Goal: Navigation & Orientation: Find specific page/section

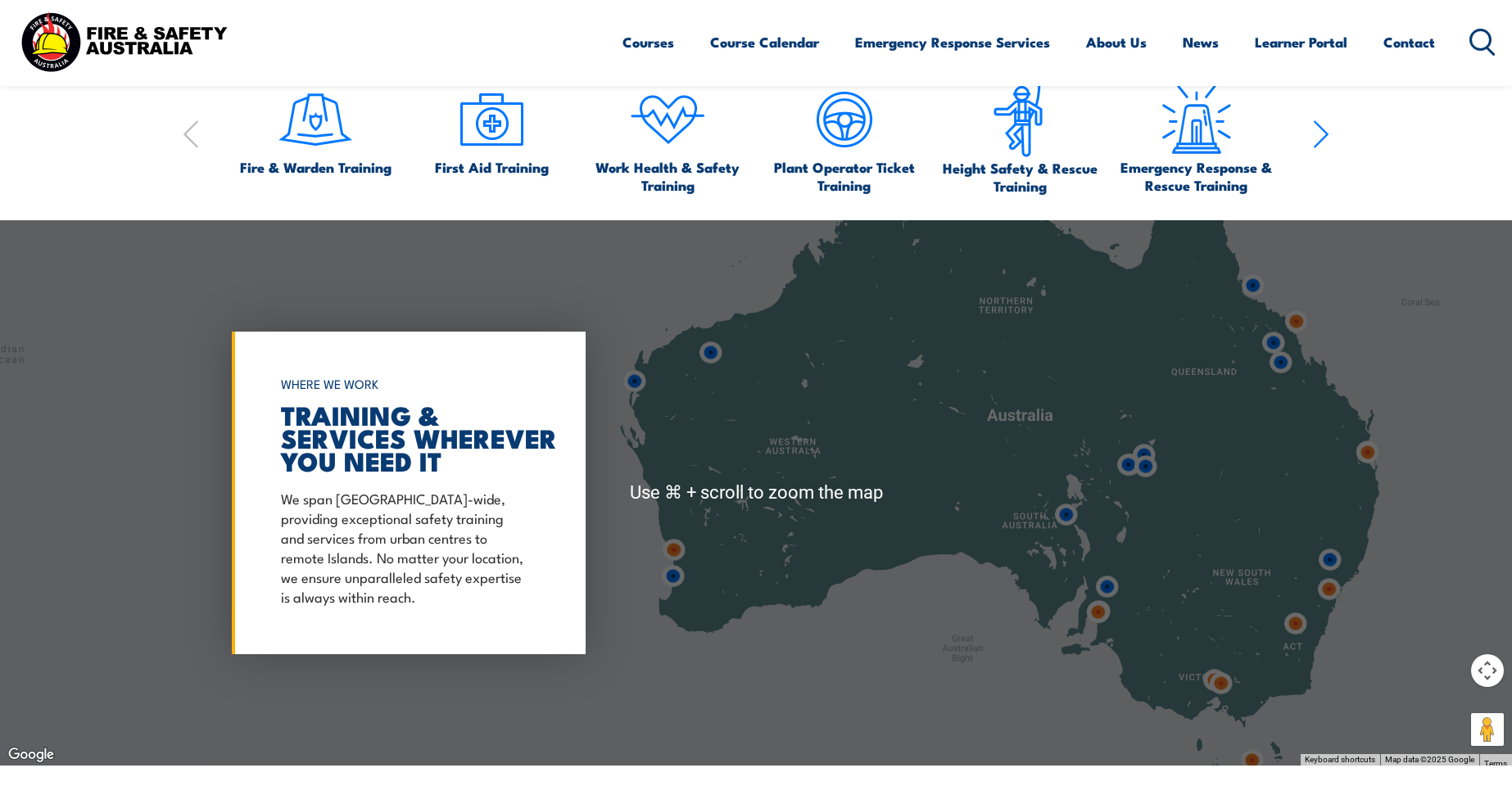
scroll to position [1245, 0]
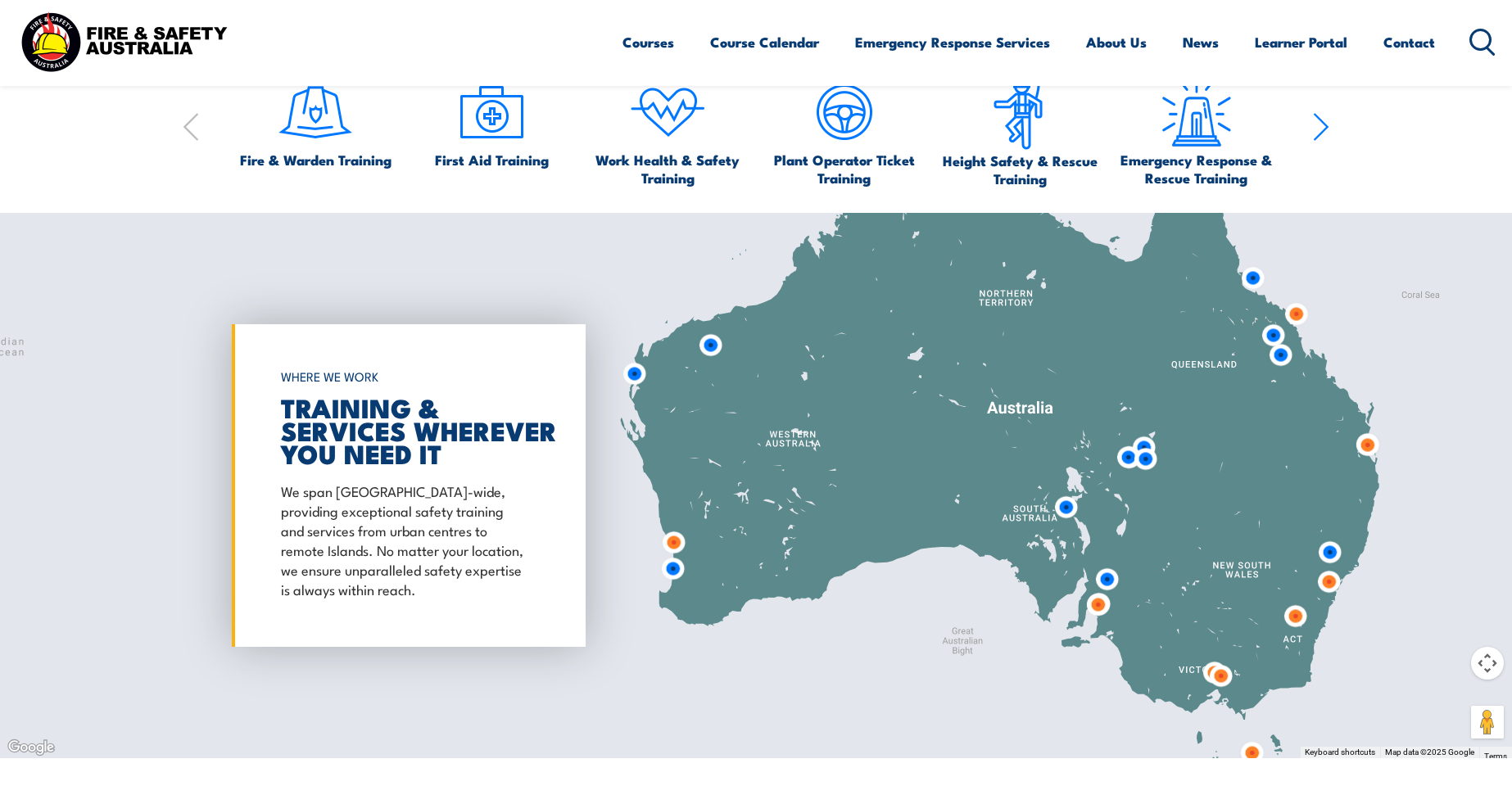
click at [1221, 680] on img at bounding box center [1221, 676] width 31 height 31
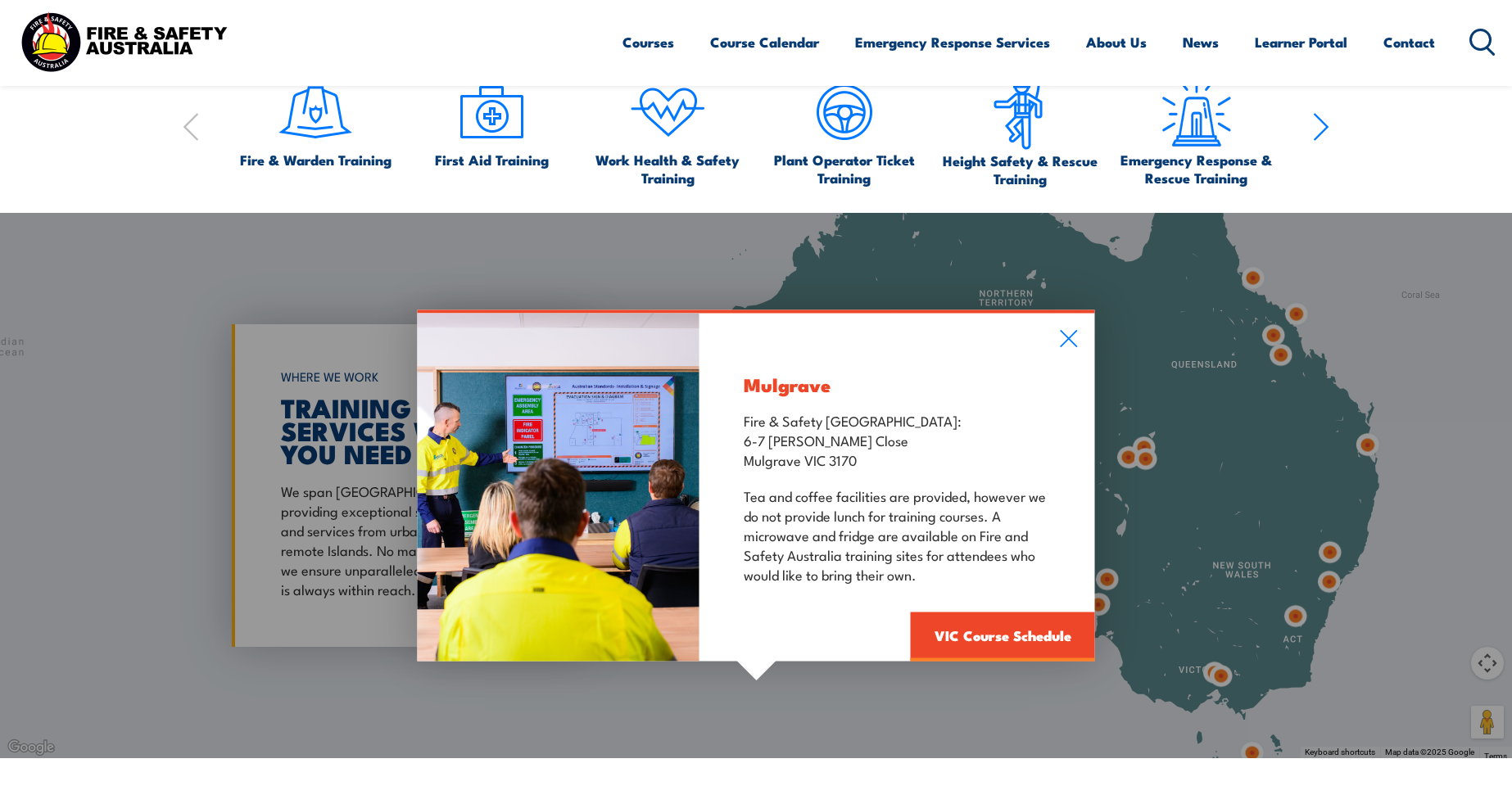
click at [1208, 674] on div "Mulgrave Fire & Safety Australia: 6-7 Hartnett Close Mulgrave VIC 3170 Tea and …" at bounding box center [756, 486] width 1512 height 545
click at [1076, 339] on icon at bounding box center [1069, 338] width 19 height 18
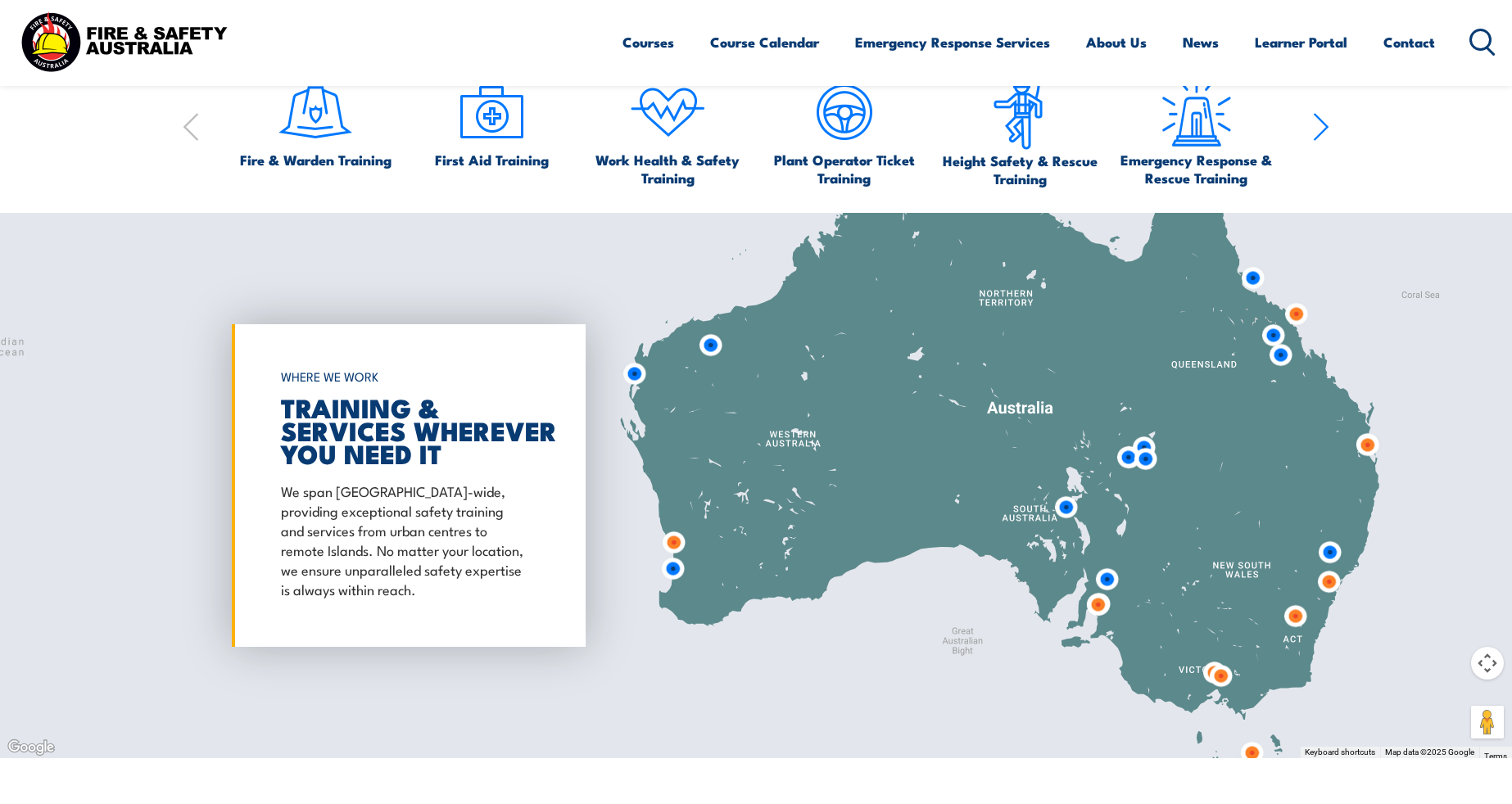
scroll to position [1265, 0]
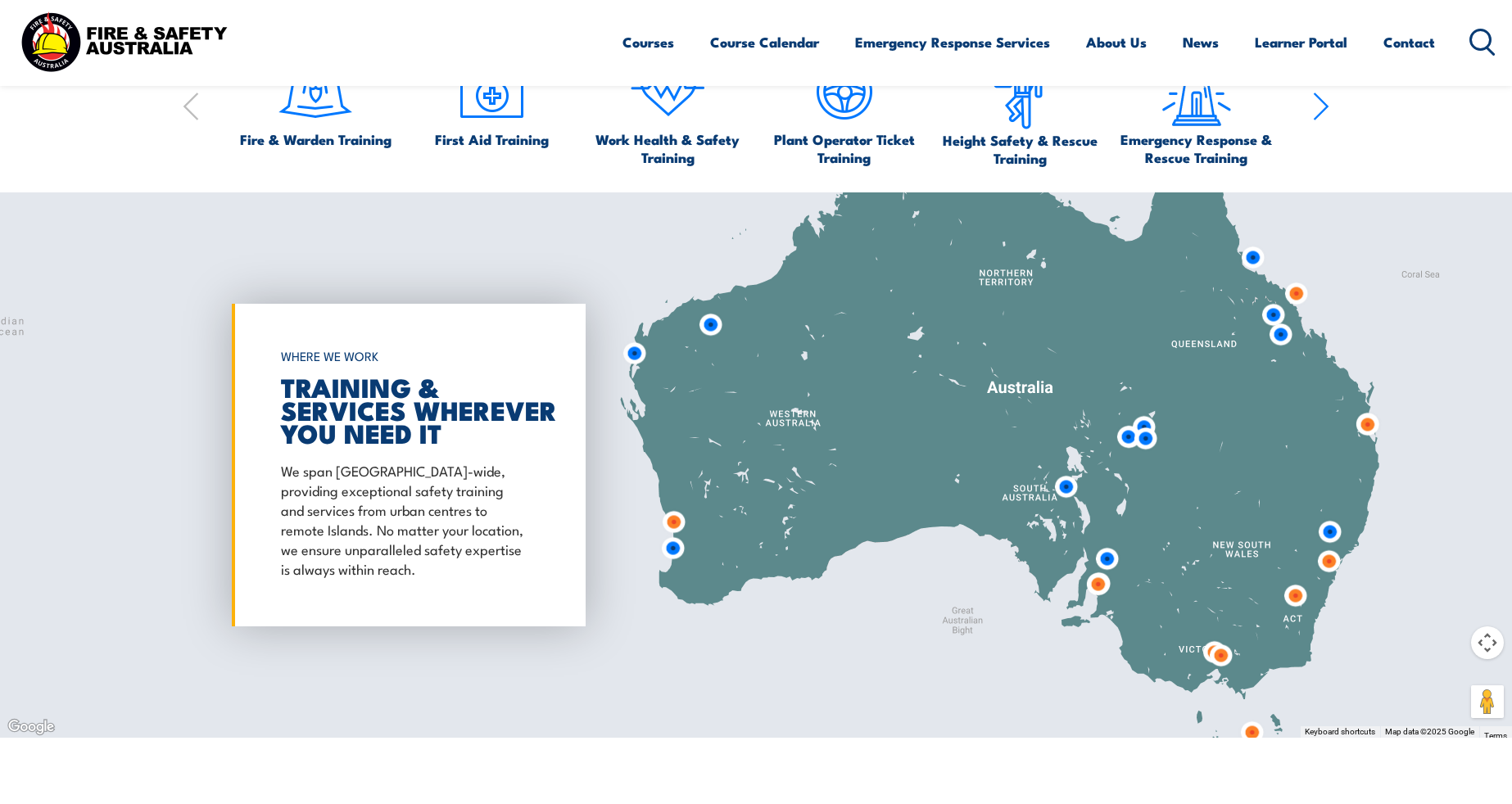
click at [1205, 651] on img at bounding box center [1221, 655] width 31 height 31
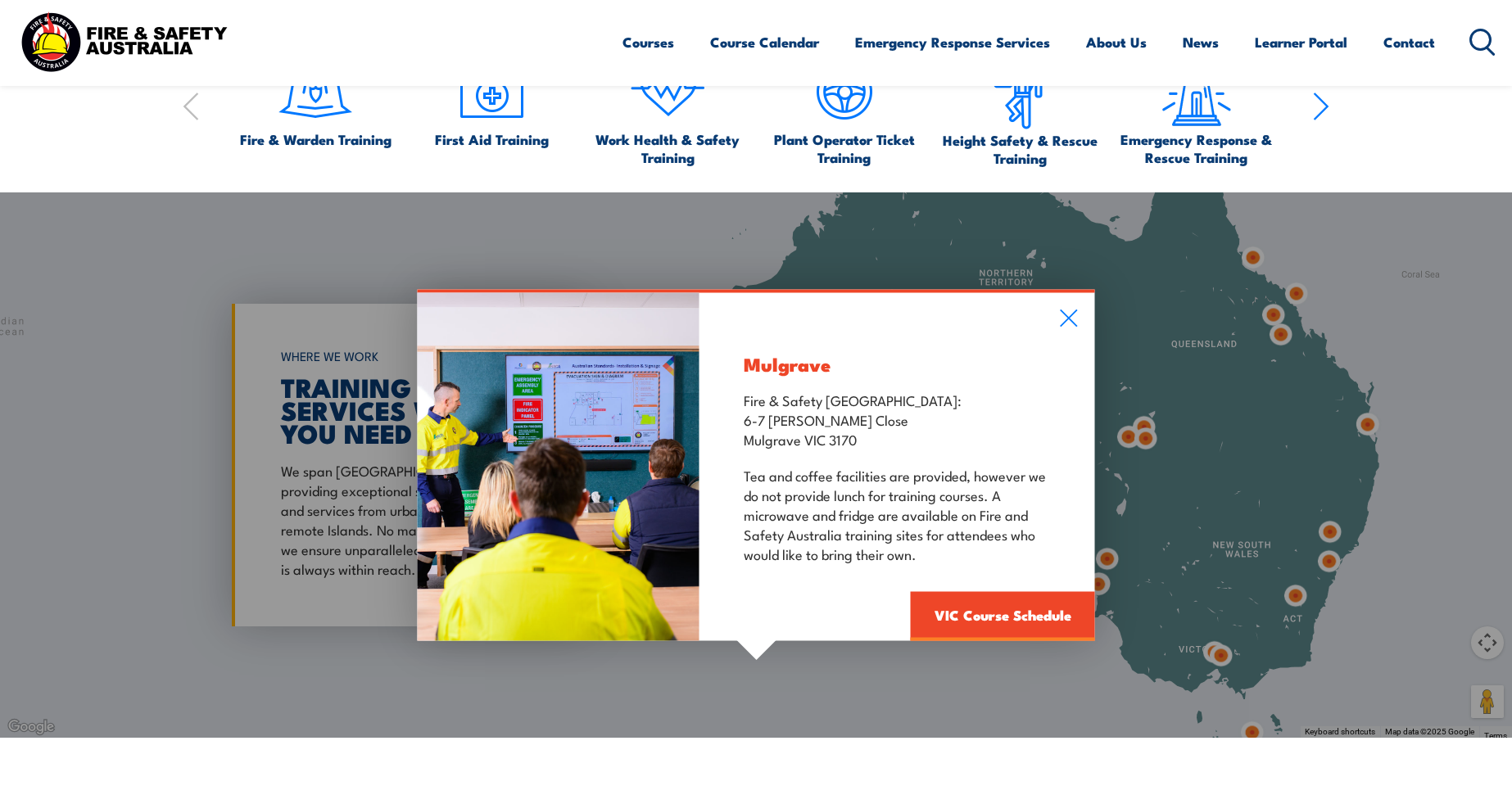
click at [1221, 655] on div "Mulgrave Fire & Safety Australia: 6-7 Hartnett Close Mulgrave VIC 3170 Tea and …" at bounding box center [756, 465] width 1512 height 545
click at [1066, 322] on icon at bounding box center [1069, 317] width 19 height 18
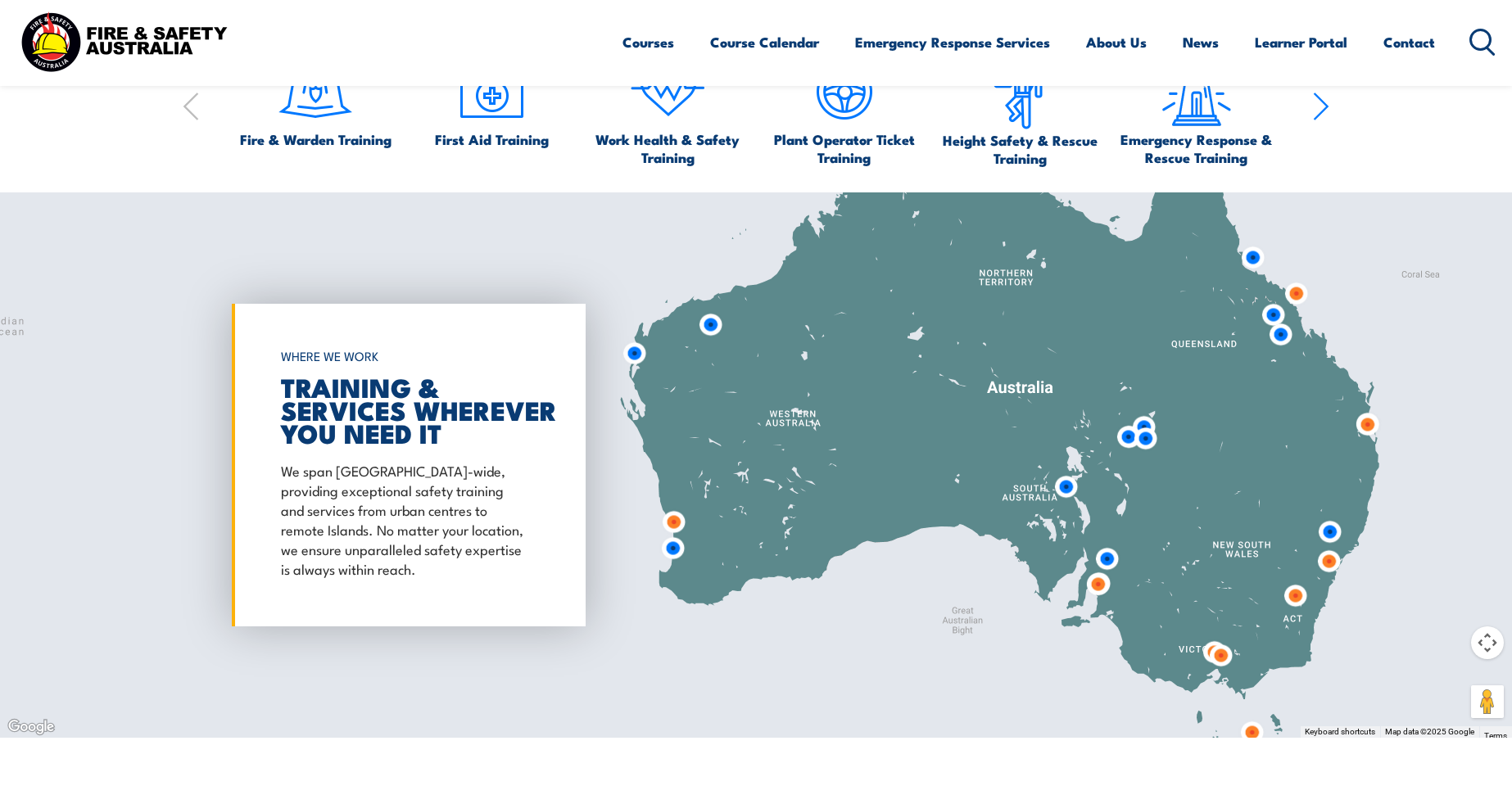
click at [1224, 660] on img at bounding box center [1221, 655] width 31 height 31
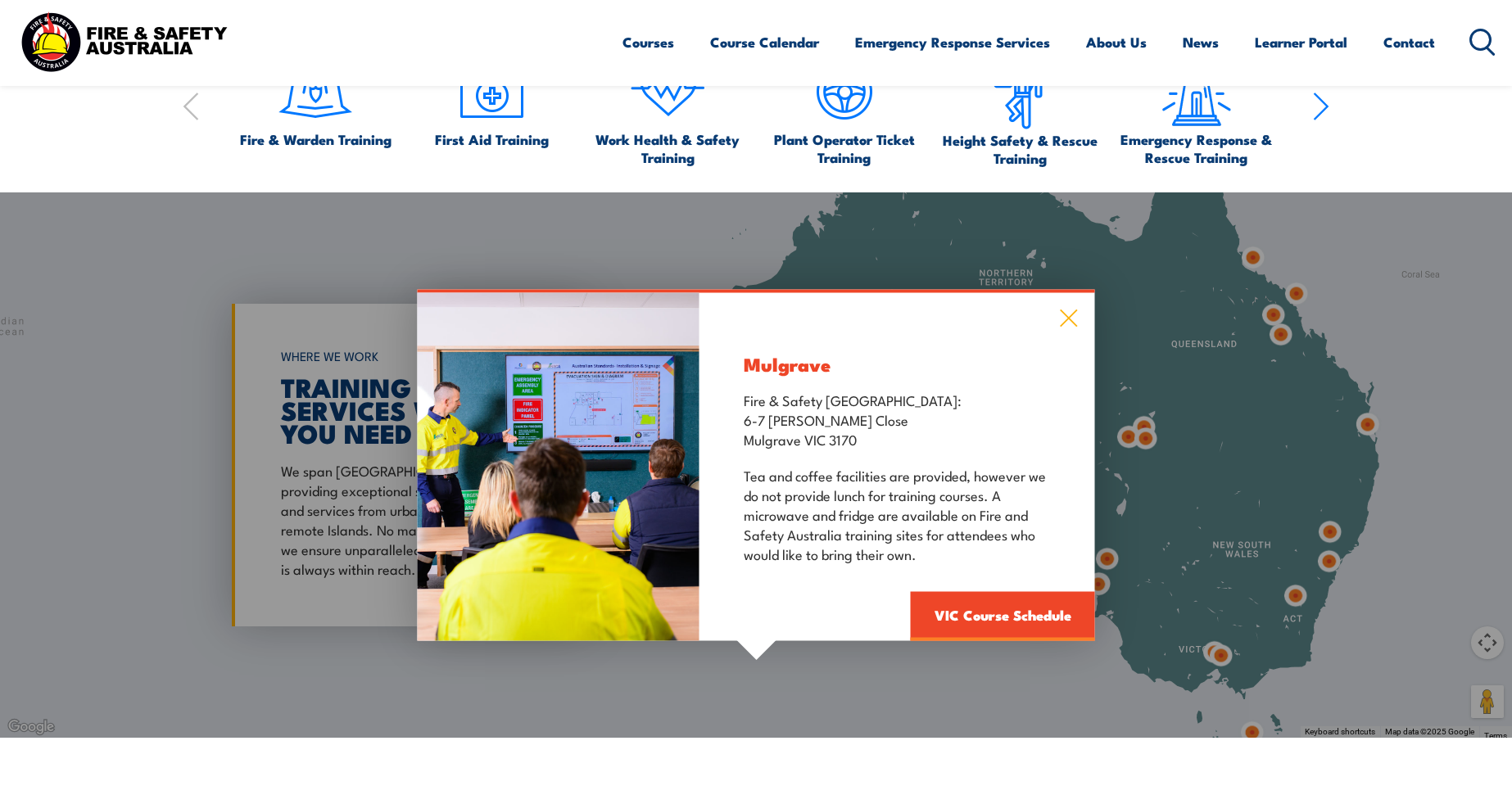
click at [1068, 318] on icon at bounding box center [1069, 318] width 17 height 17
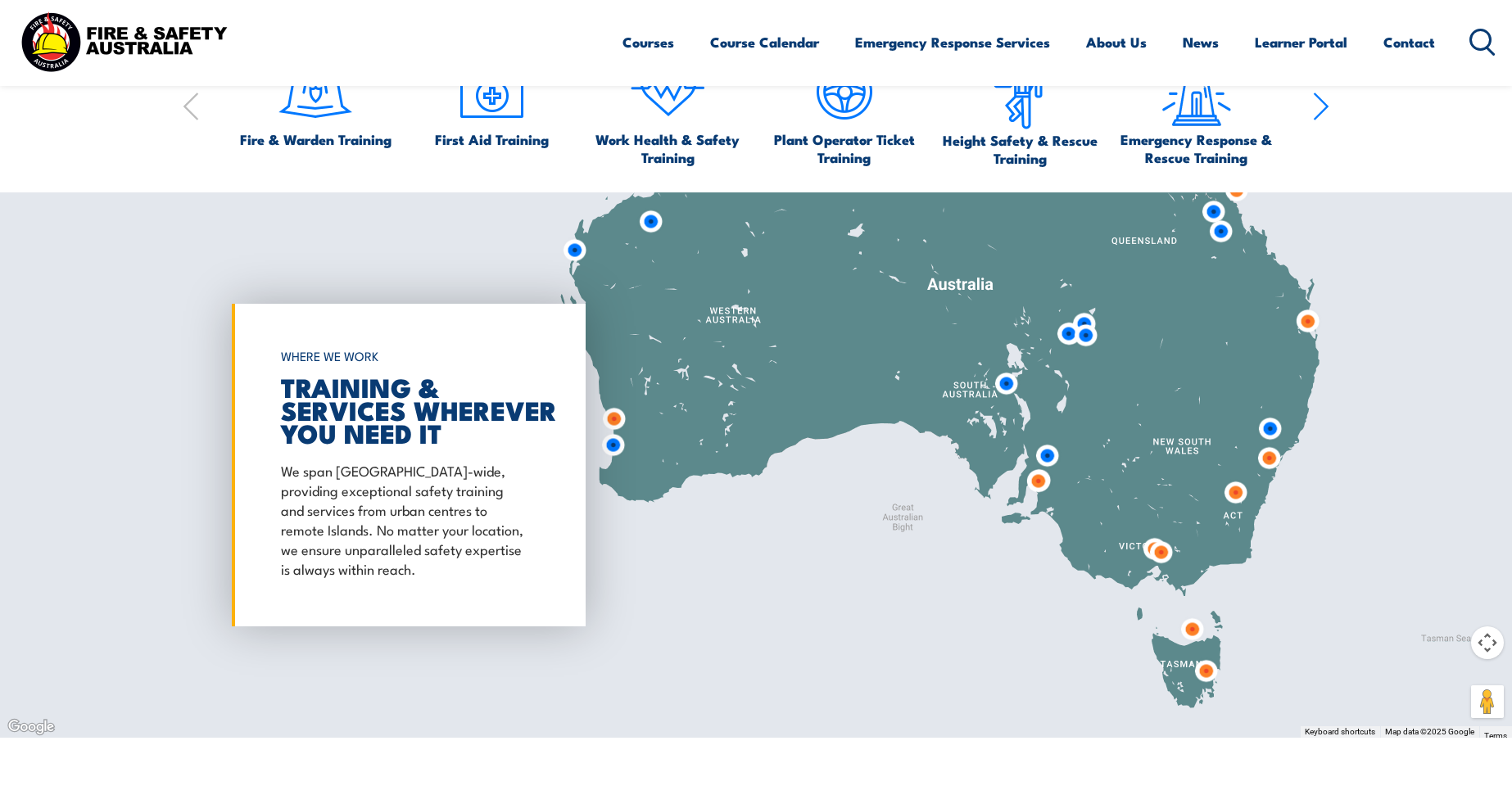
drag, startPoint x: 1231, startPoint y: 659, endPoint x: 1174, endPoint y: 555, distance: 118.6
click at [1174, 555] on img at bounding box center [1161, 552] width 31 height 31
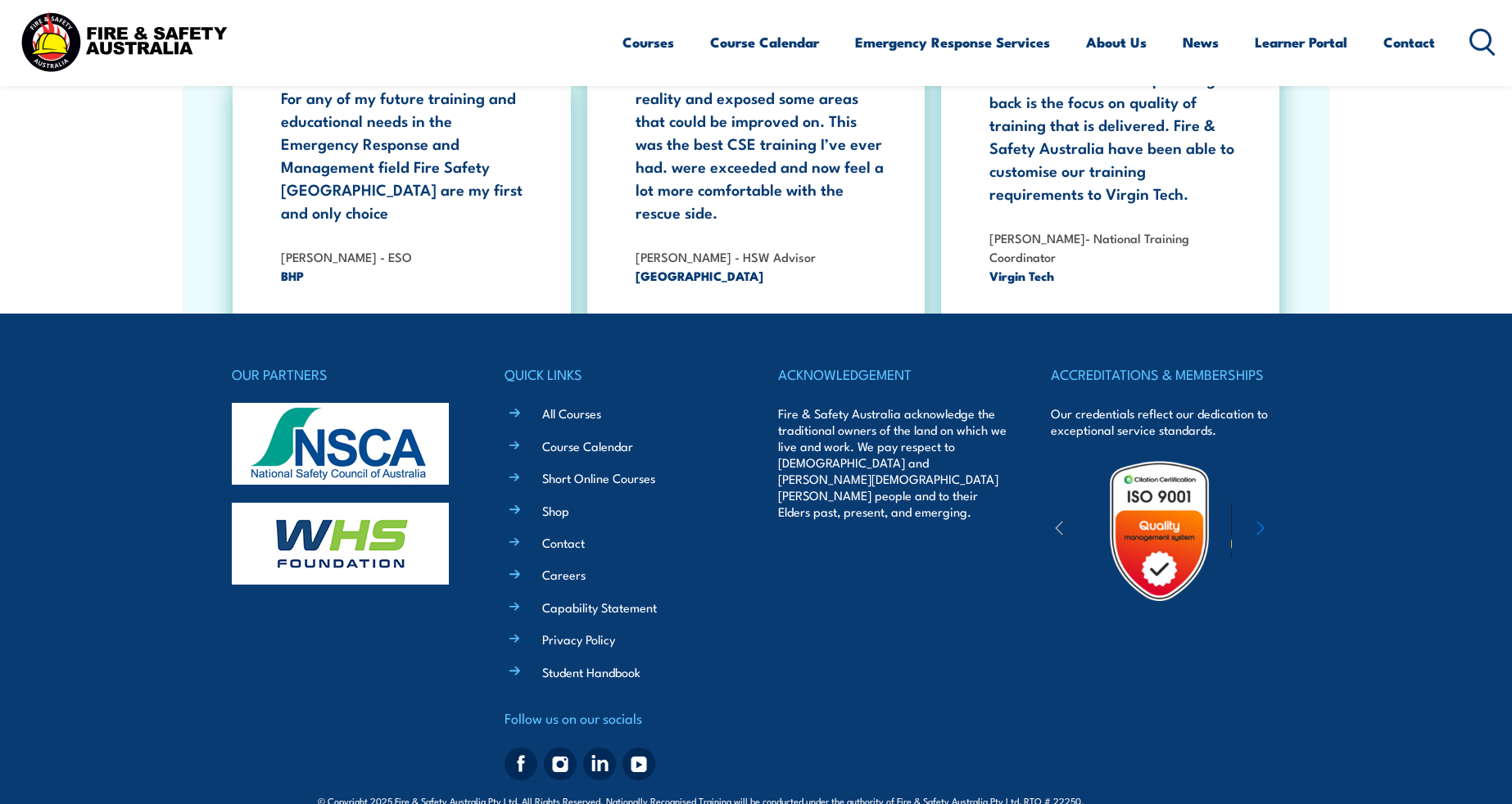
scroll to position [2993, 0]
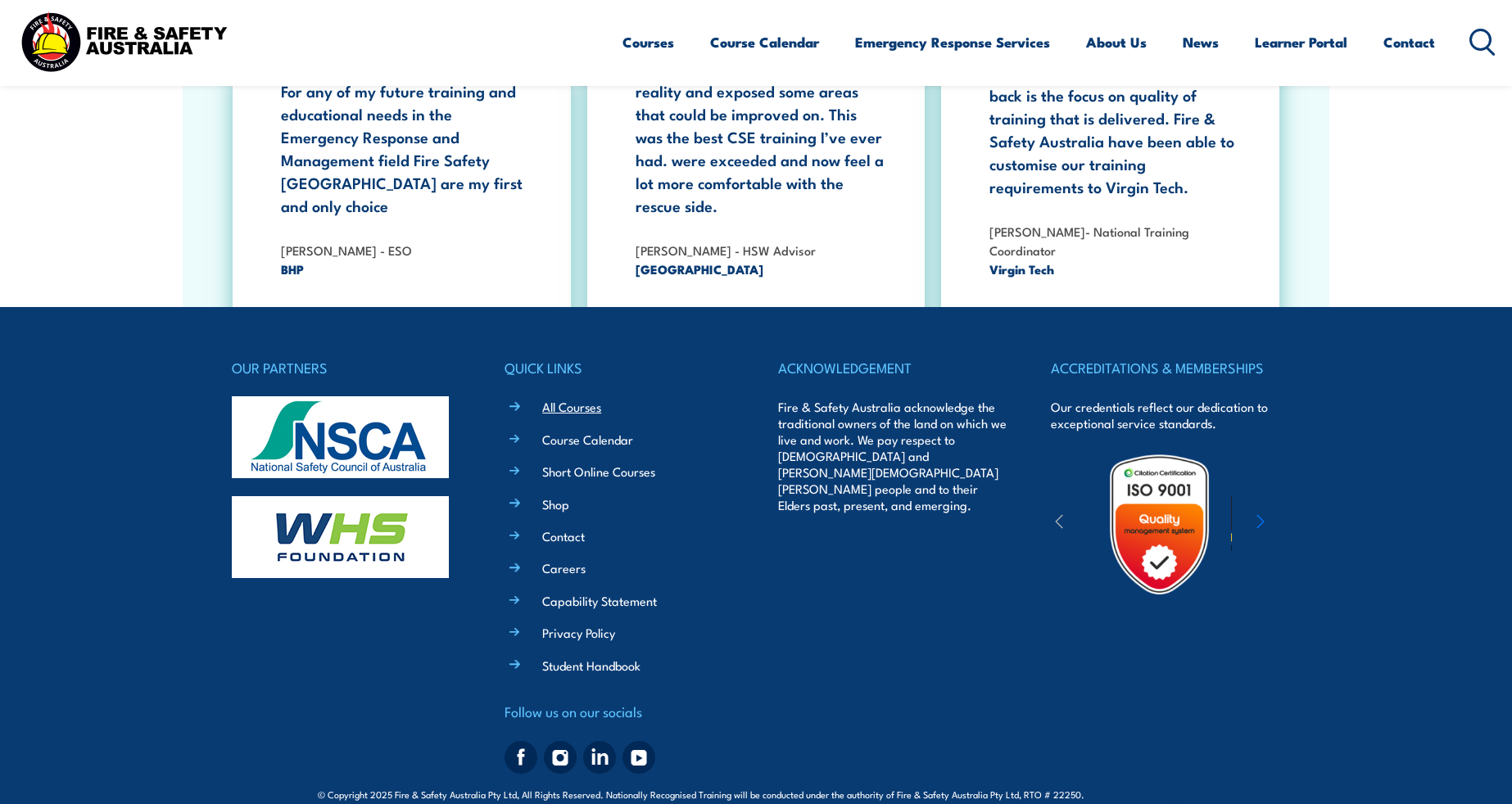
click at [592, 398] on link "All Courses" at bounding box center [571, 407] width 59 height 17
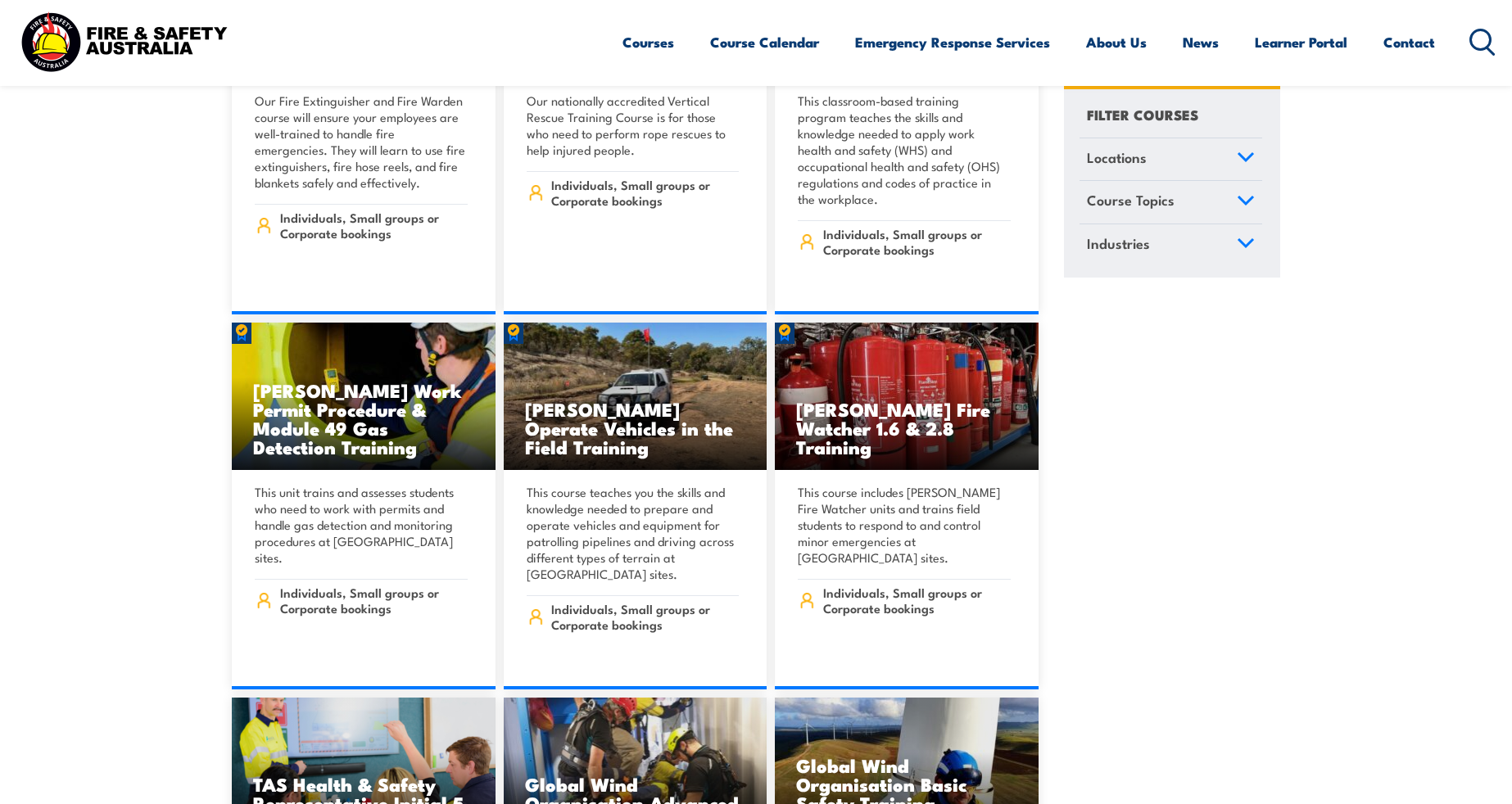
scroll to position [5192, 0]
